Goal: Navigation & Orientation: Find specific page/section

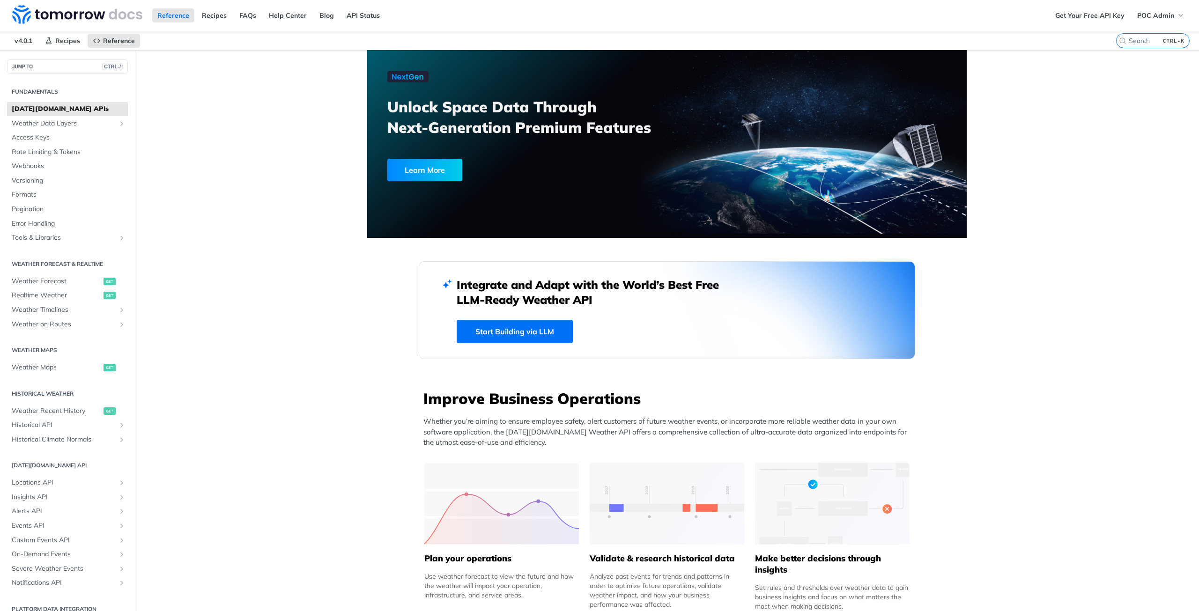
scroll to position [1049, 0]
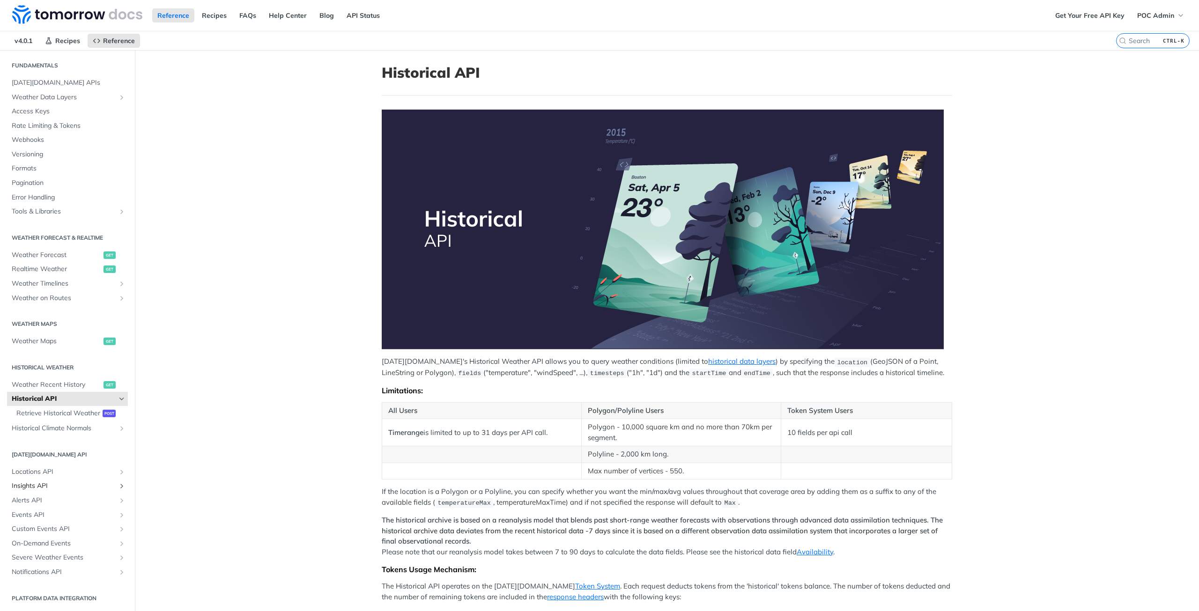
scroll to position [36, 0]
click at [315, 19] on link "Blog" at bounding box center [326, 15] width 25 height 14
